Goal: Find contact information: Find contact information

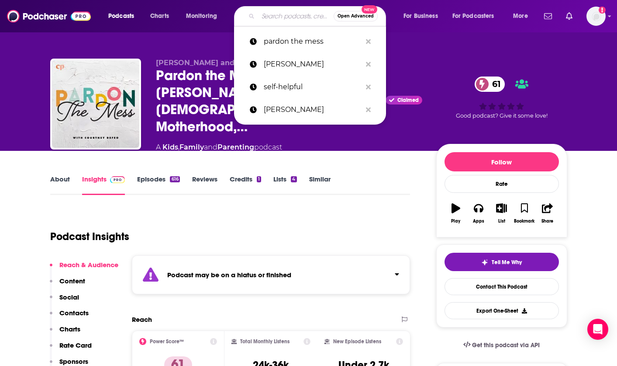
scroll to position [116, 0]
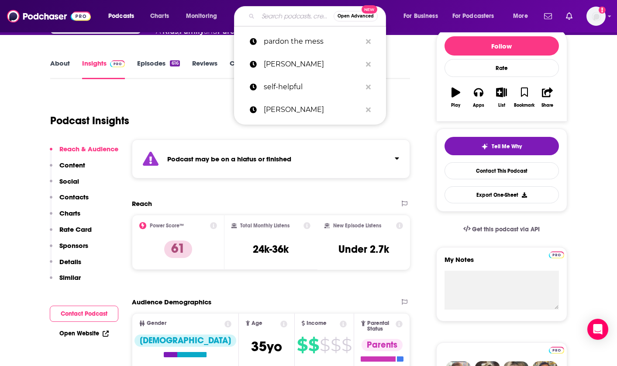
click at [291, 20] on input "Search podcasts, credits, & more..." at bounding box center [296, 16] width 76 height 14
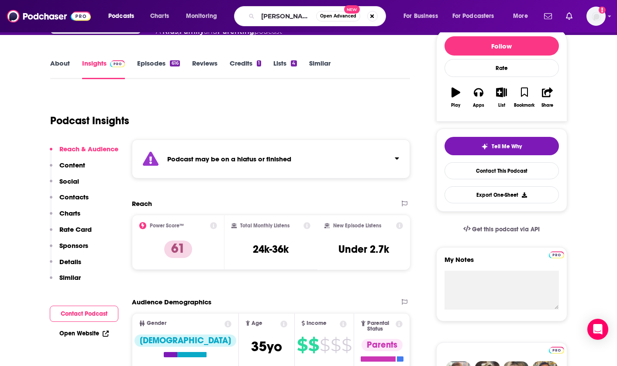
scroll to position [0, 6]
type input "[PERSON_NAME] table"
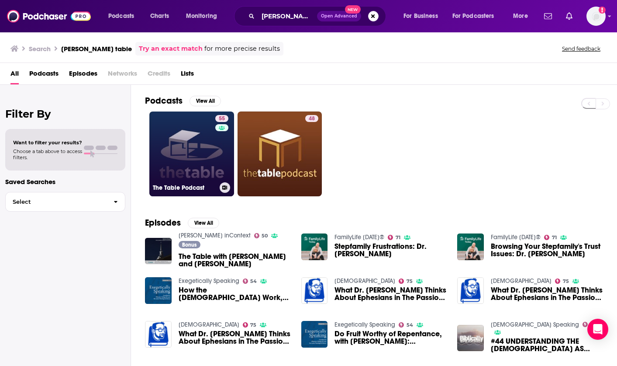
click at [190, 175] on link "55 The Table Podcast" at bounding box center [191, 153] width 85 height 85
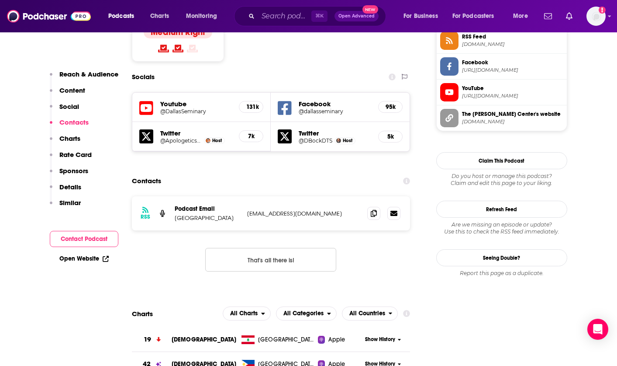
scroll to position [750, 0]
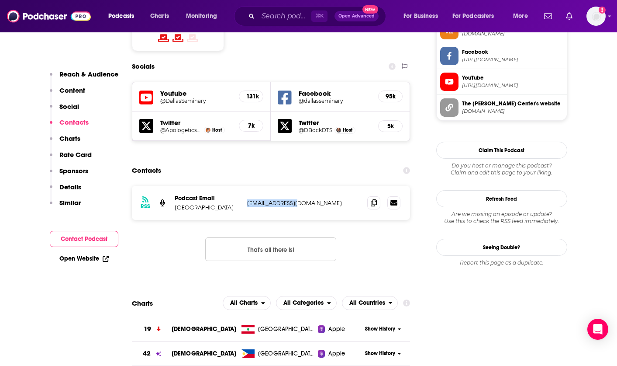
drag, startPoint x: 300, startPoint y: 154, endPoint x: 245, endPoint y: 152, distance: 55.1
click at [245, 186] on div "RSS Podcast Email [GEOGRAPHIC_DATA] [EMAIL_ADDRESS][DOMAIN_NAME] [EMAIL_ADDRESS…" at bounding box center [271, 203] width 279 height 34
copy p "[EMAIL_ADDRESS][DOMAIN_NAME]"
